Goal: Information Seeking & Learning: Learn about a topic

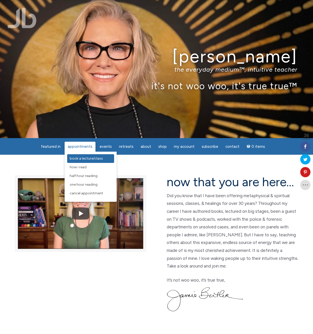
click at [82, 156] on link "Book a Lecture/Class" at bounding box center [90, 158] width 47 height 9
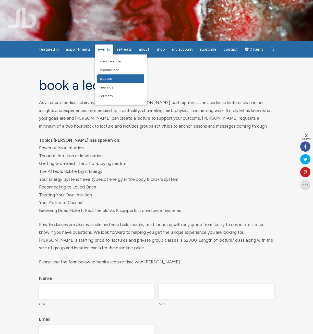
click at [109, 76] on link "Classes" at bounding box center [120, 78] width 47 height 9
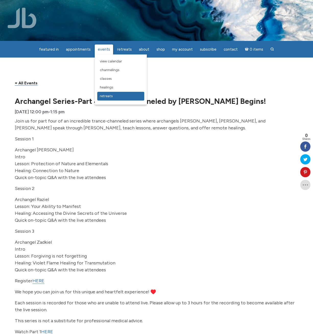
click at [102, 96] on span "Retreats" at bounding box center [106, 96] width 13 height 4
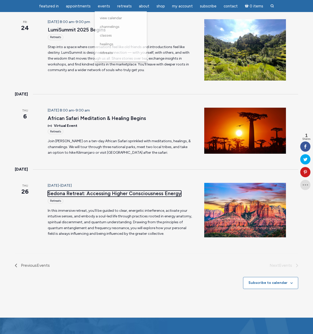
scroll to position [27, 0]
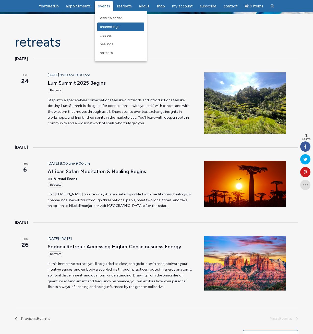
click at [108, 28] on span "Channelings" at bounding box center [110, 27] width 20 height 4
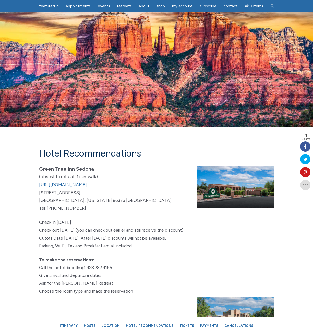
scroll to position [2843, 0]
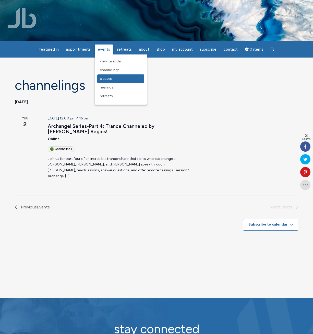
click at [105, 79] on span "Classes" at bounding box center [106, 78] width 12 height 4
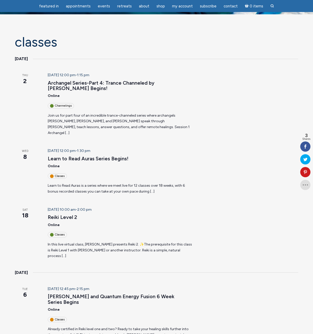
scroll to position [53, 0]
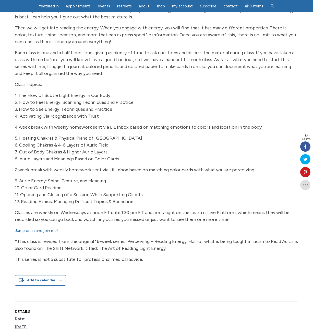
scroll to position [213, 0]
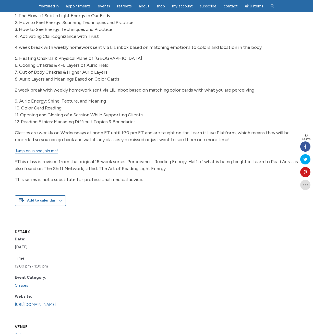
click at [46, 151] on link "Jump on in and join me!" at bounding box center [36, 150] width 43 height 5
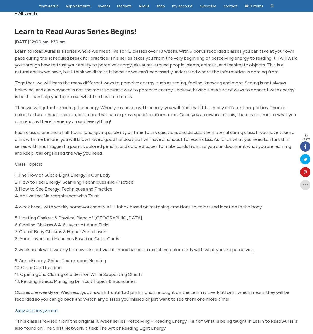
scroll to position [0, 0]
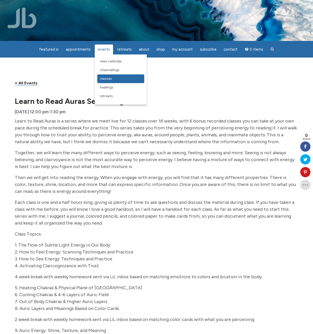
click at [110, 80] on span "Classes" at bounding box center [106, 78] width 12 height 4
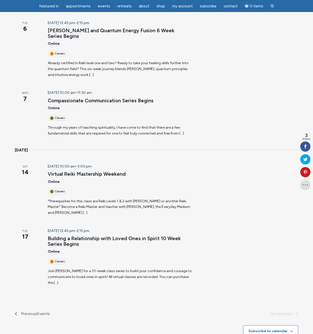
scroll to position [213, 0]
